Goal: Information Seeking & Learning: Understand process/instructions

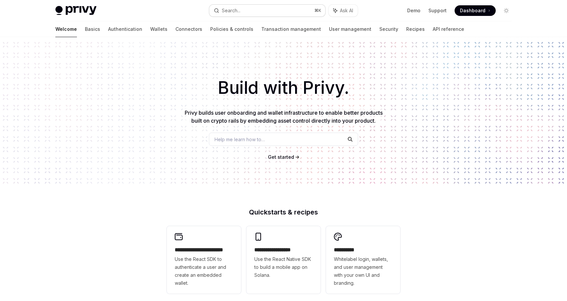
click at [237, 8] on div "Search..." at bounding box center [231, 11] width 19 height 8
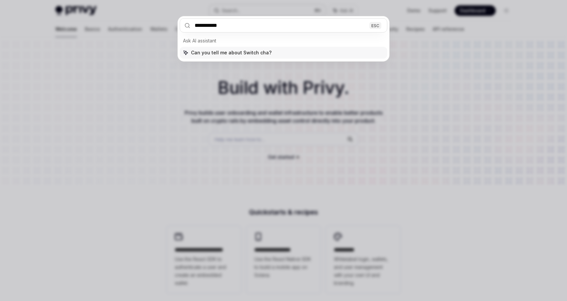
type input "**********"
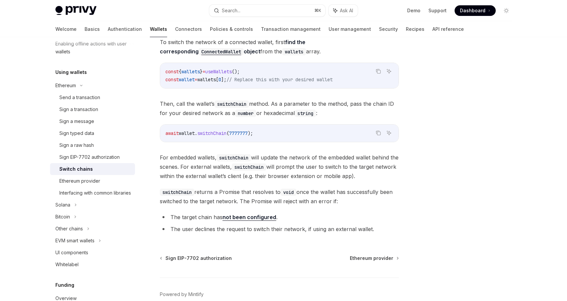
scroll to position [91, 0]
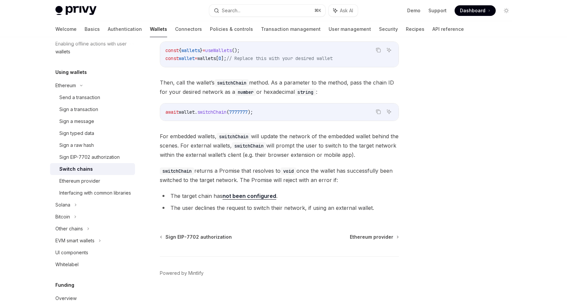
click at [257, 196] on link "not been configured" at bounding box center [249, 196] width 54 height 7
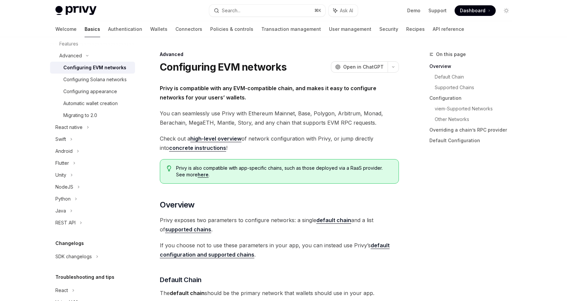
type textarea "*"
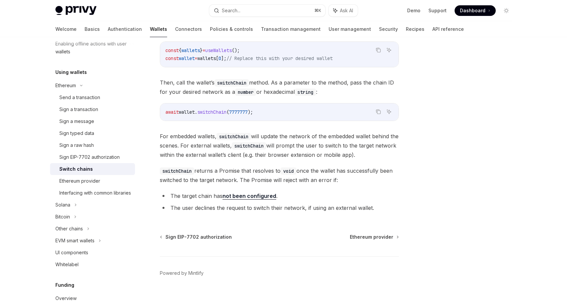
scroll to position [104, 0]
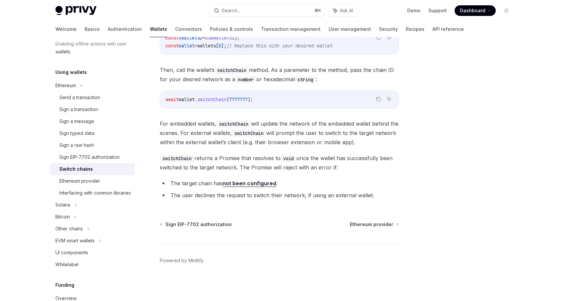
click at [332, 117] on div "To switch the network of a connected wallet, first find the corresponding Conne…" at bounding box center [279, 103] width 239 height 199
